Goal: Information Seeking & Learning: Compare options

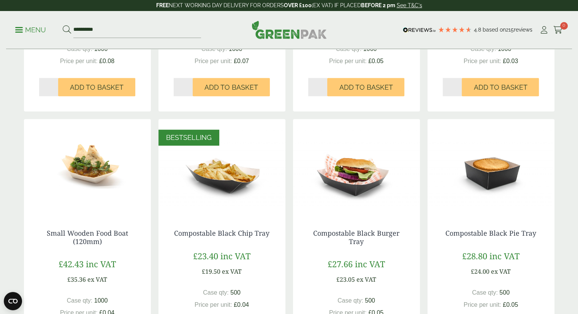
scroll to position [413, 0]
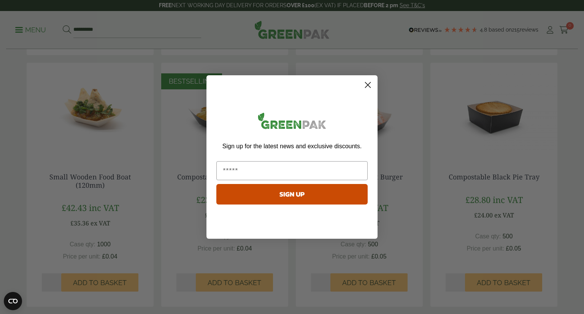
click at [366, 84] on icon "Close dialog" at bounding box center [367, 85] width 5 height 5
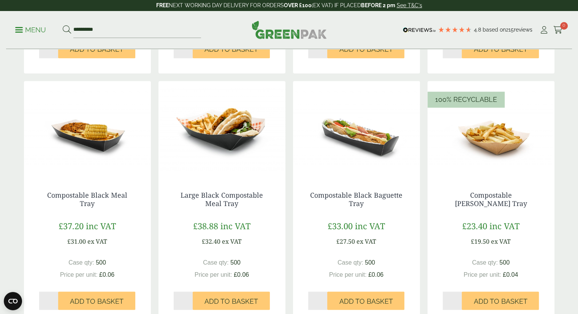
scroll to position [653, 0]
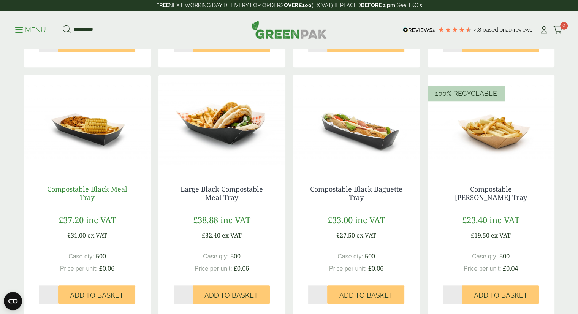
click at [100, 188] on link "Compostable Black Meal Tray" at bounding box center [87, 192] width 80 height 17
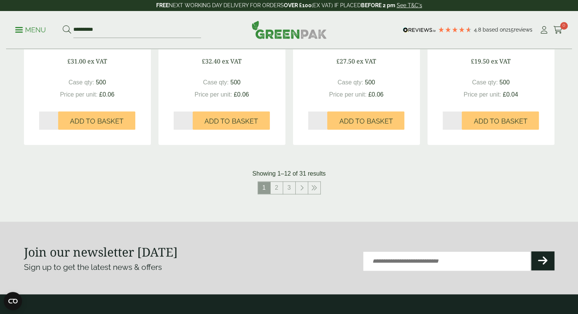
scroll to position [853, 0]
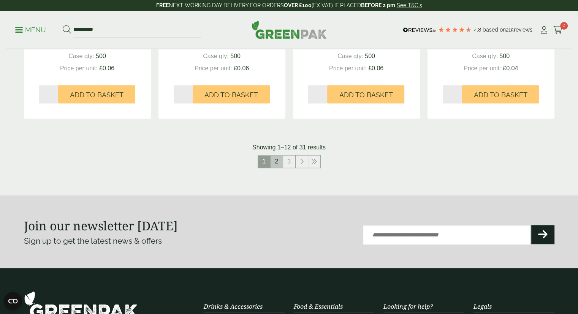
click at [275, 160] on link "2" at bounding box center [277, 162] width 12 height 12
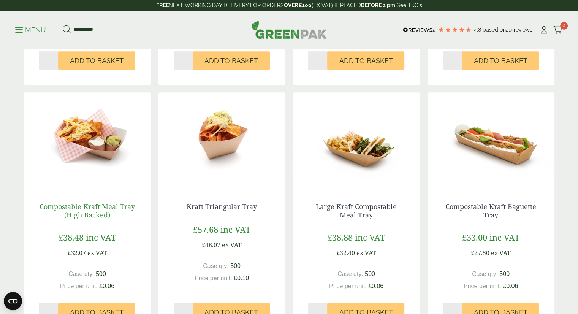
scroll to position [383, 0]
click at [107, 208] on link "Compostable Kraft Meal Tray (High Backed)" at bounding box center [87, 210] width 95 height 17
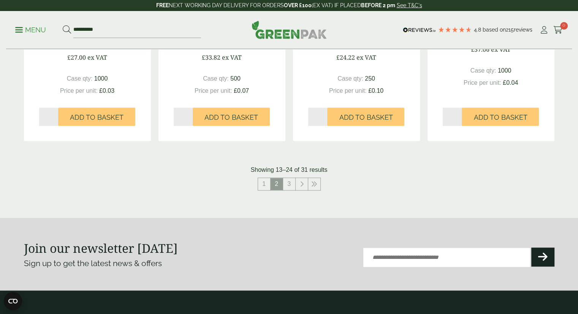
scroll to position [851, 0]
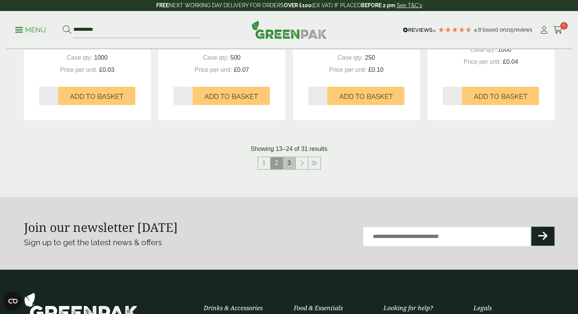
click at [291, 166] on link "3" at bounding box center [289, 163] width 12 height 12
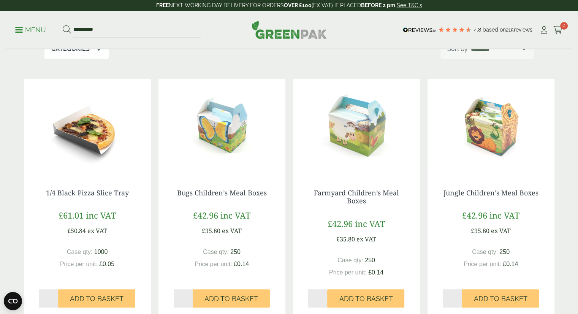
scroll to position [171, 0]
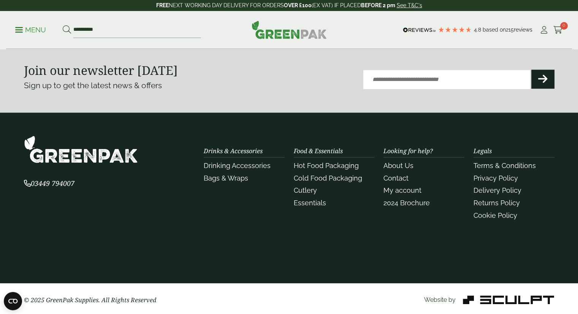
scroll to position [853, 0]
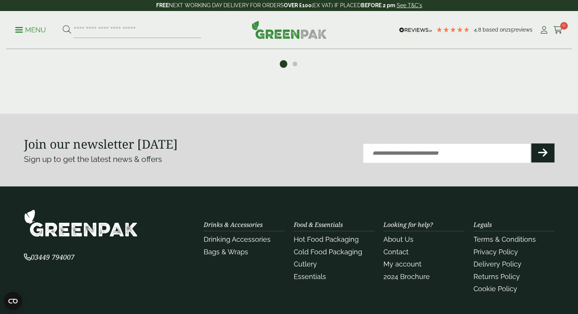
scroll to position [977, 0]
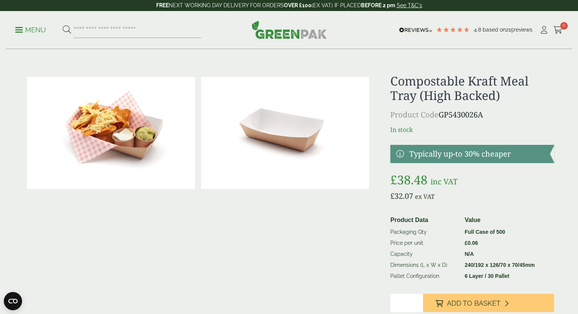
scroll to position [1, 0]
